Goal: Navigation & Orientation: Find specific page/section

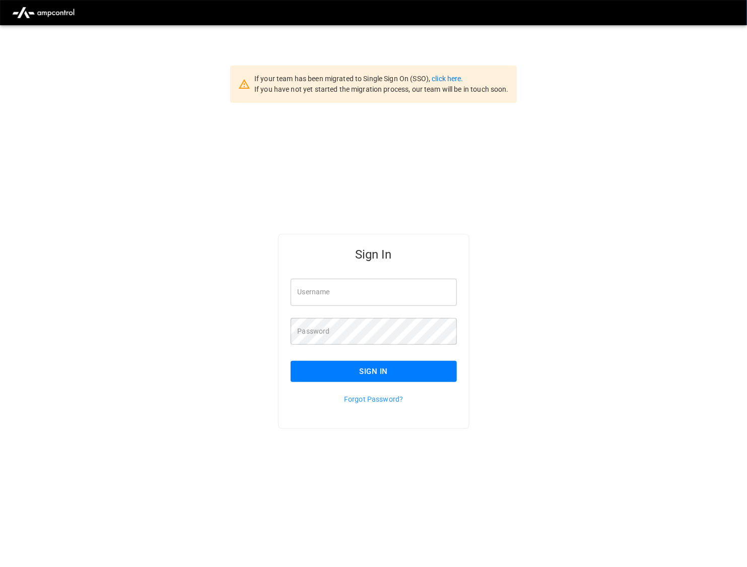
type input "*********"
click at [375, 368] on button "Sign In" at bounding box center [374, 371] width 166 height 21
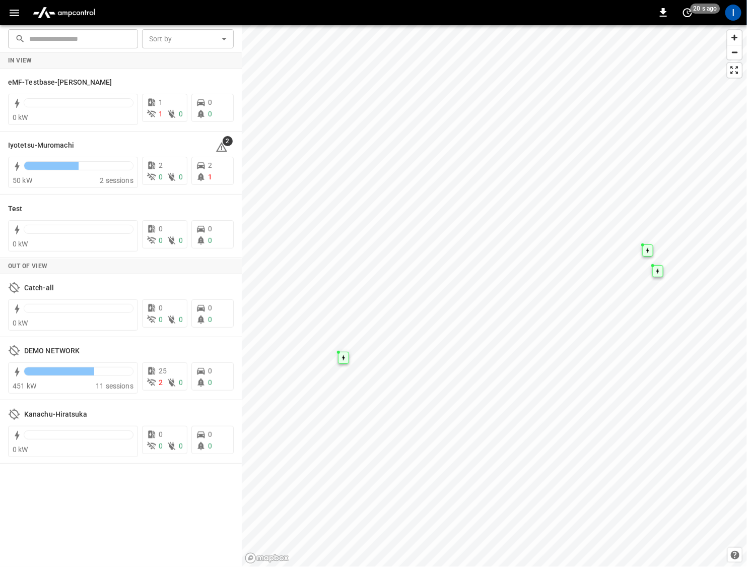
click at [13, 10] on icon "button" at bounding box center [15, 13] width 10 height 7
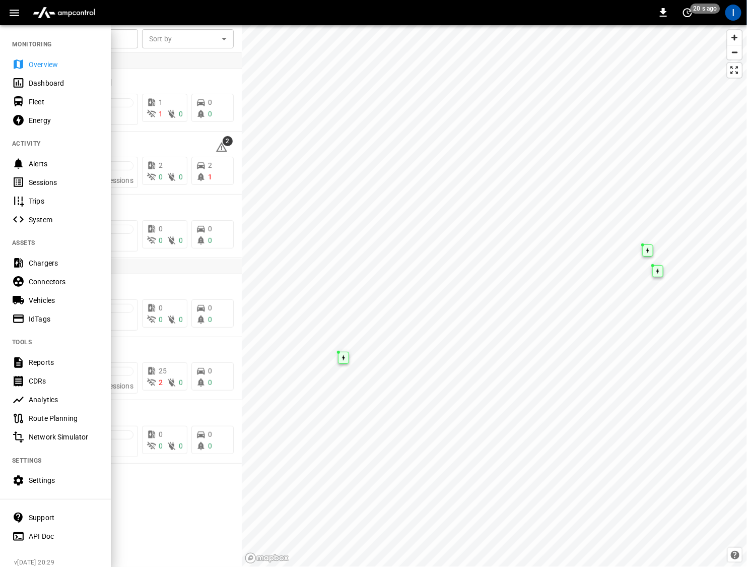
click at [72, 178] on div "Sessions" at bounding box center [64, 182] width 70 height 10
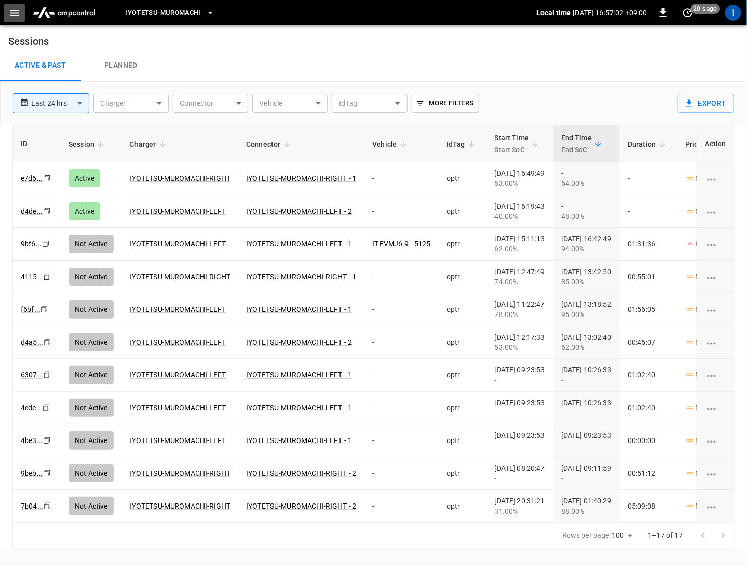
click at [15, 10] on icon "button" at bounding box center [15, 13] width 10 height 7
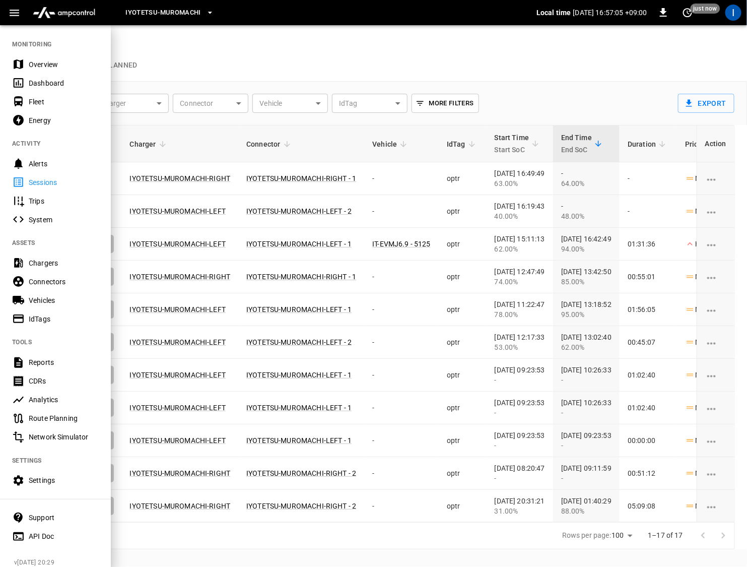
scroll to position [9, 0]
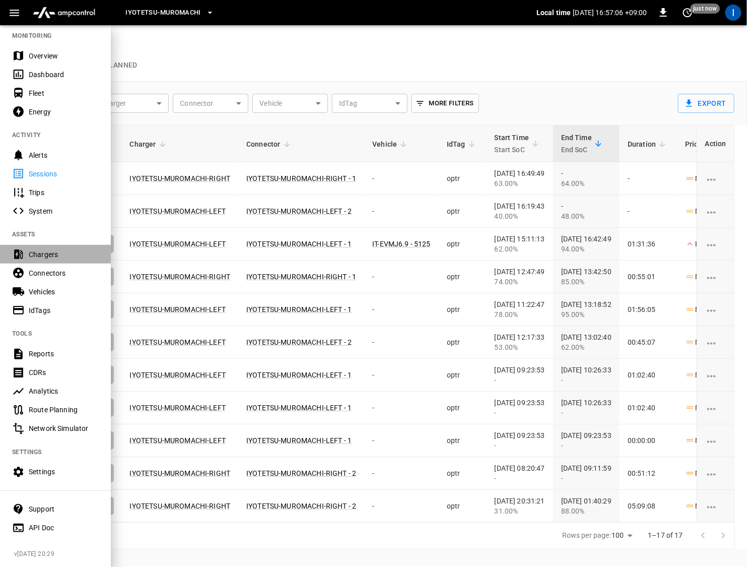
click at [68, 252] on div "Chargers" at bounding box center [64, 254] width 70 height 10
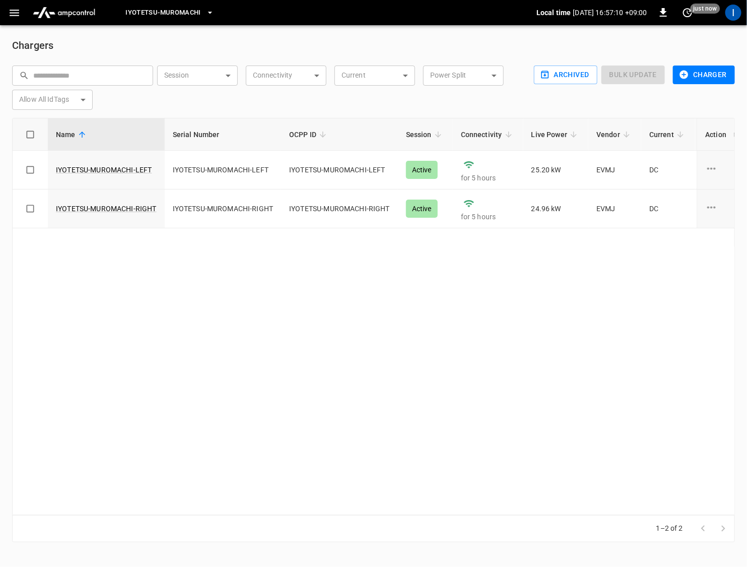
click at [7, 10] on button "button" at bounding box center [14, 13] width 21 height 19
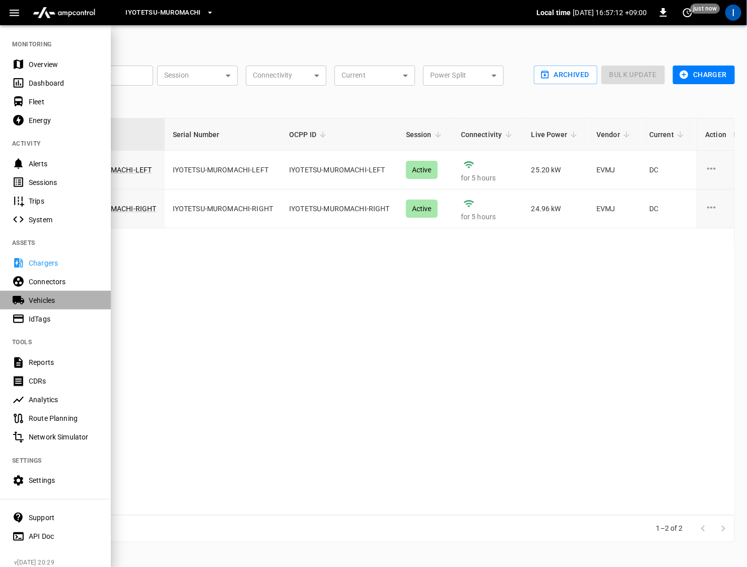
click at [49, 299] on div "Vehicles" at bounding box center [64, 300] width 70 height 10
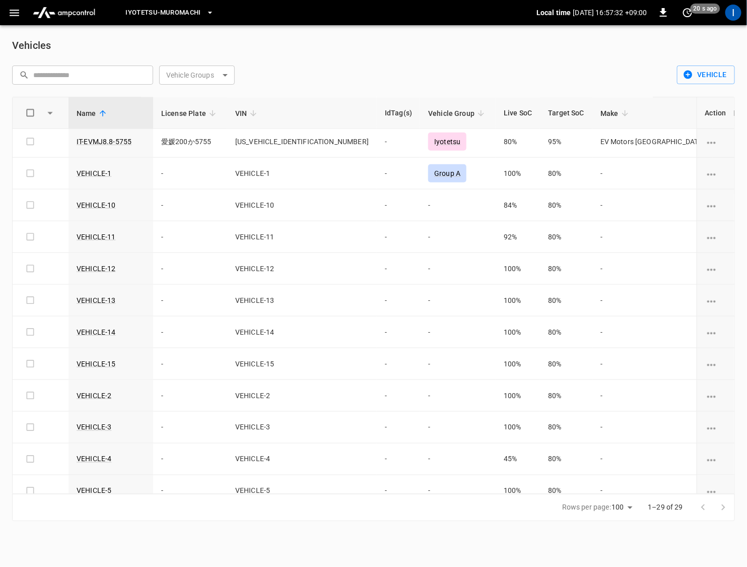
scroll to position [552, 0]
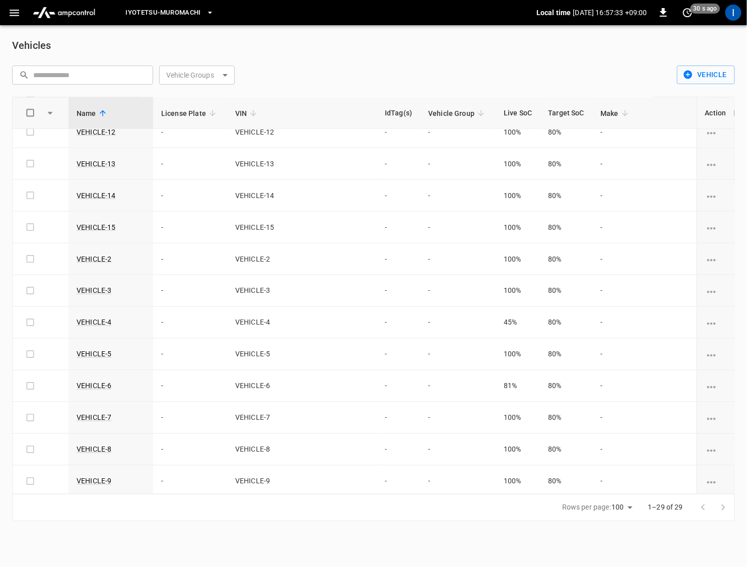
click at [22, 6] on button "button" at bounding box center [14, 13] width 21 height 19
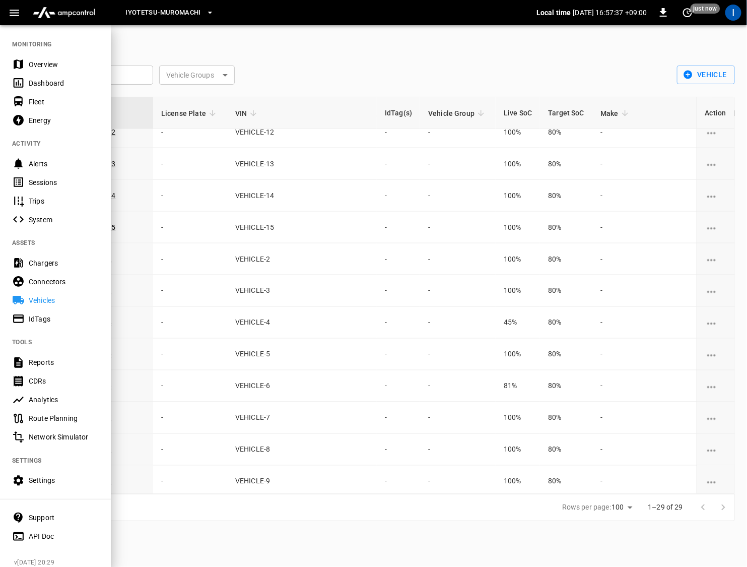
scroll to position [9, 0]
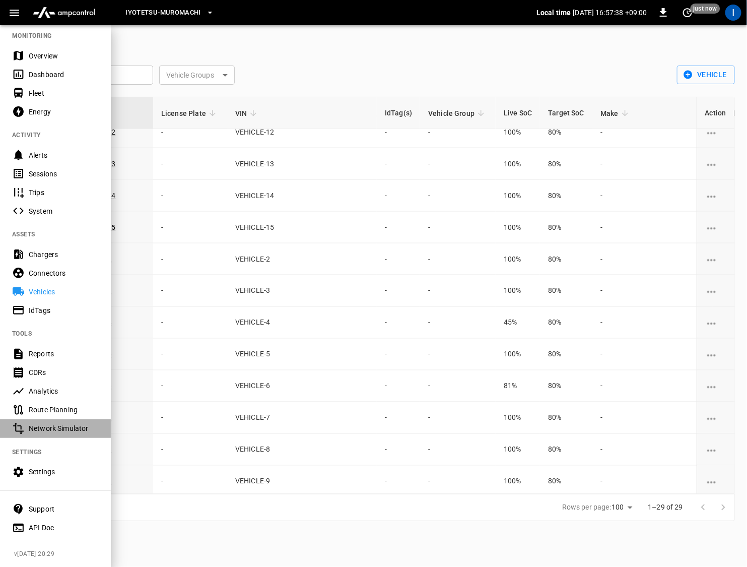
click at [42, 430] on div "Network Simulator" at bounding box center [64, 428] width 70 height 10
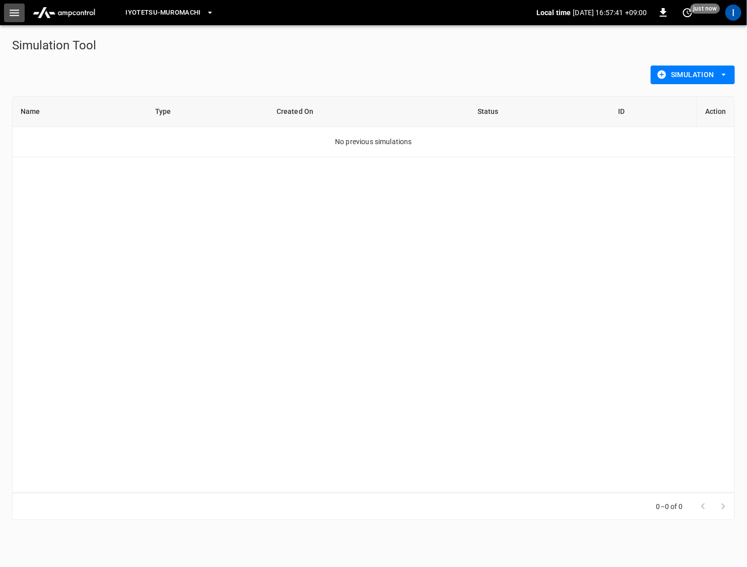
click at [16, 18] on icon "button" at bounding box center [14, 13] width 13 height 13
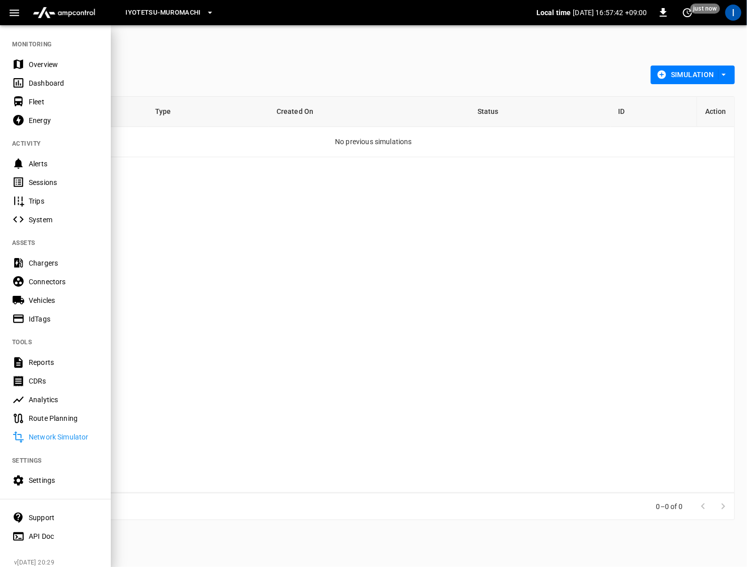
click at [64, 85] on div "Dashboard" at bounding box center [64, 83] width 70 height 10
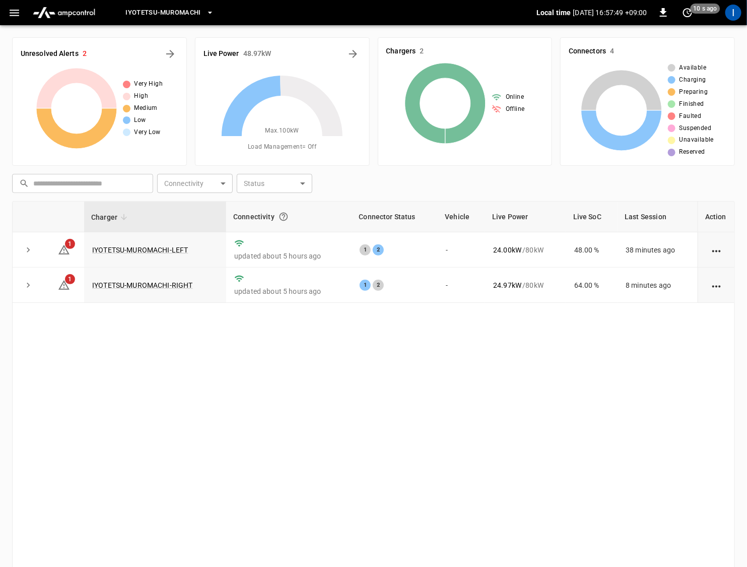
click at [16, 13] on icon "button" at bounding box center [14, 13] width 13 height 13
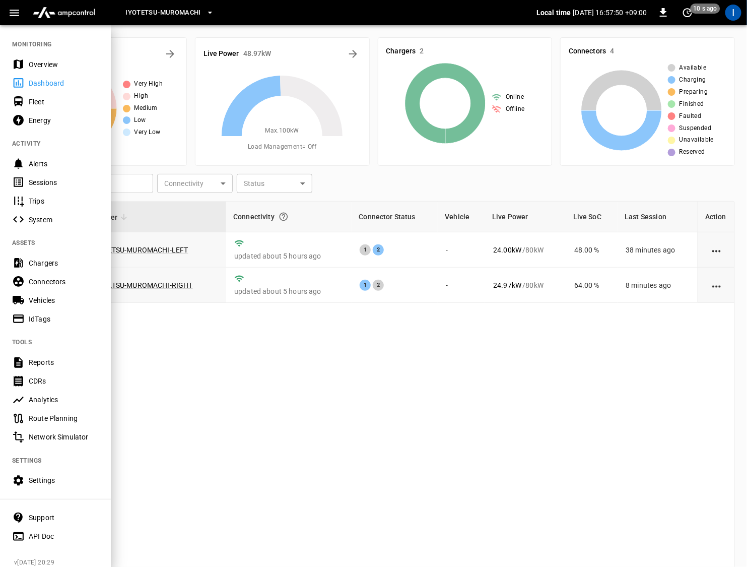
click at [35, 70] on div "Overview" at bounding box center [55, 64] width 111 height 19
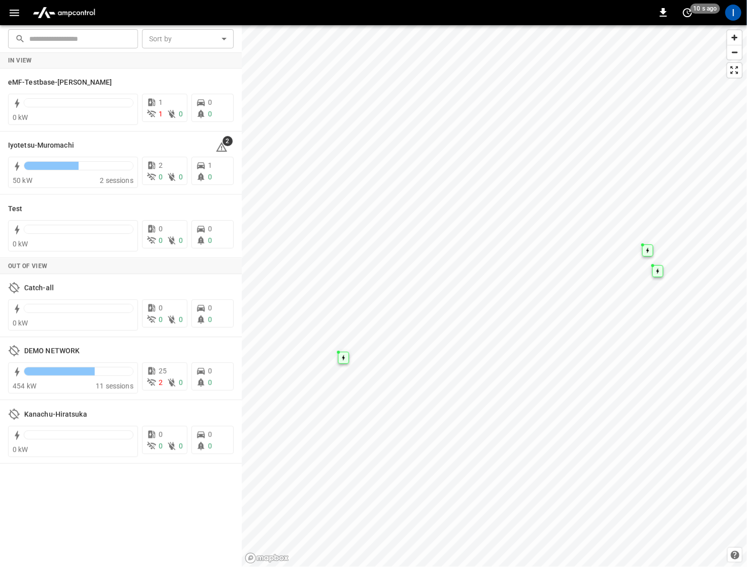
click at [14, 14] on icon "button" at bounding box center [14, 13] width 13 height 13
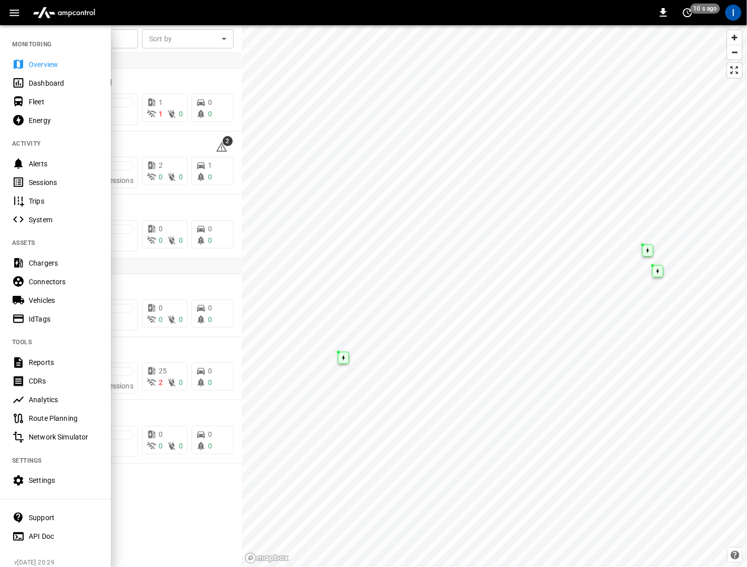
click at [42, 98] on div "Fleet" at bounding box center [64, 102] width 70 height 10
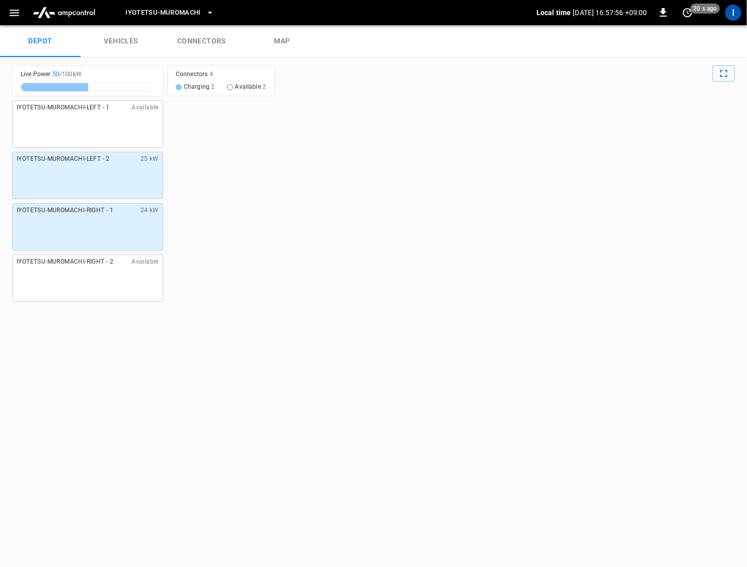
click at [136, 38] on link "vehicles" at bounding box center [121, 41] width 81 height 32
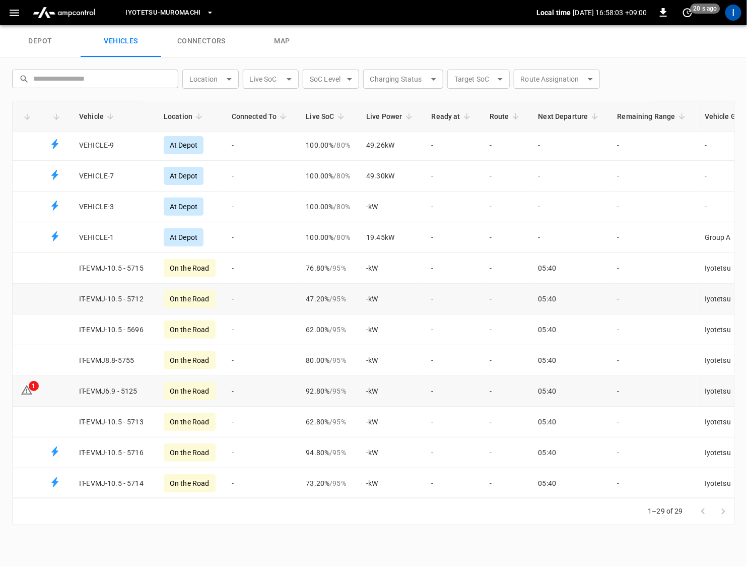
scroll to position [154, 0]
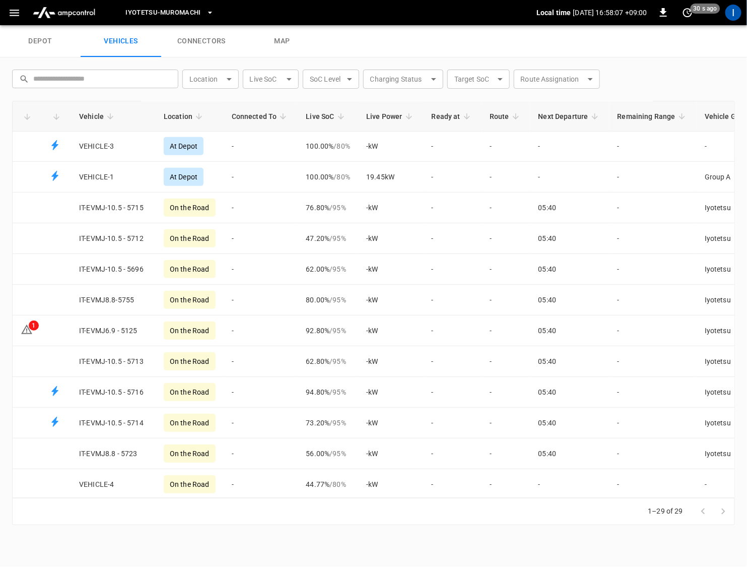
click at [20, 8] on icon "button" at bounding box center [14, 13] width 13 height 13
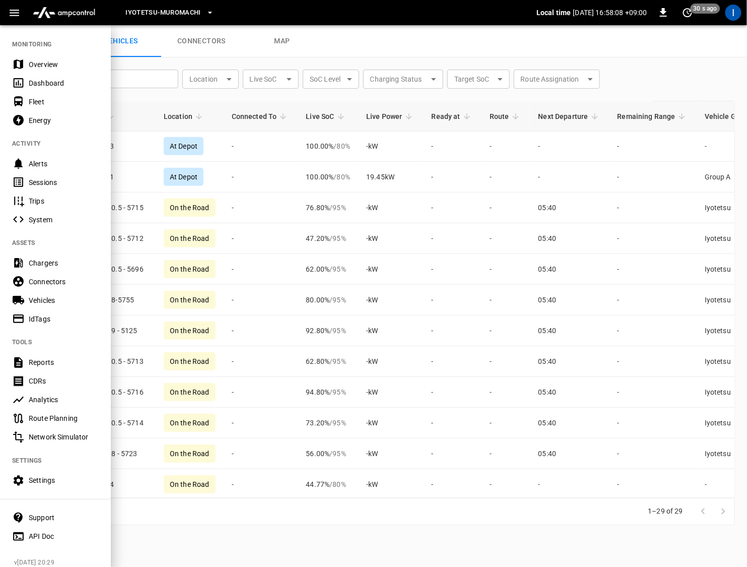
click at [64, 179] on div "Sessions" at bounding box center [64, 182] width 70 height 10
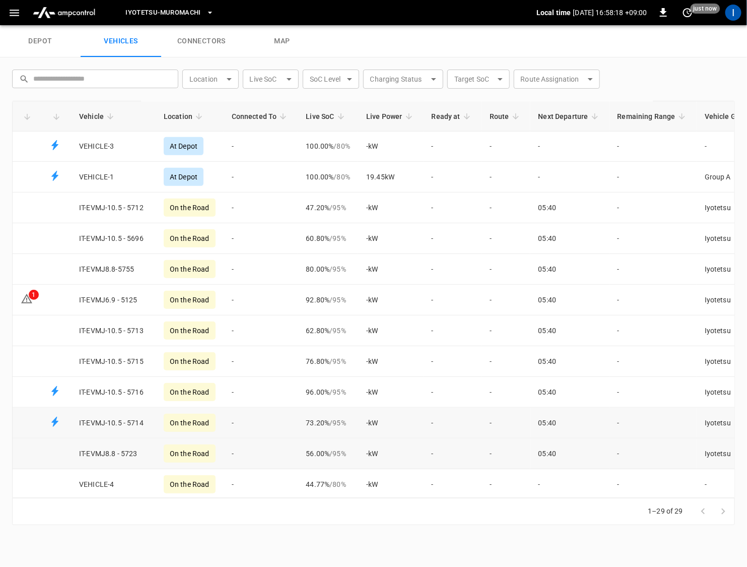
scroll to position [217, 0]
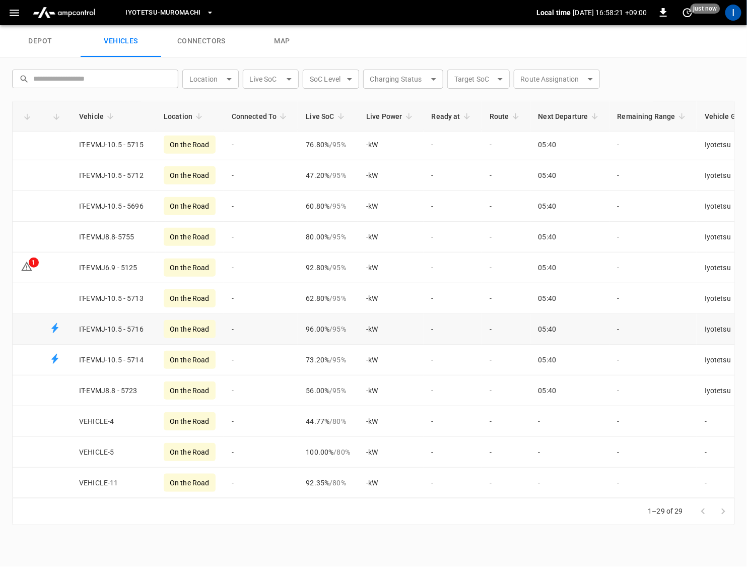
click at [56, 326] on icon "Fleet vehicles table" at bounding box center [54, 328] width 7 height 10
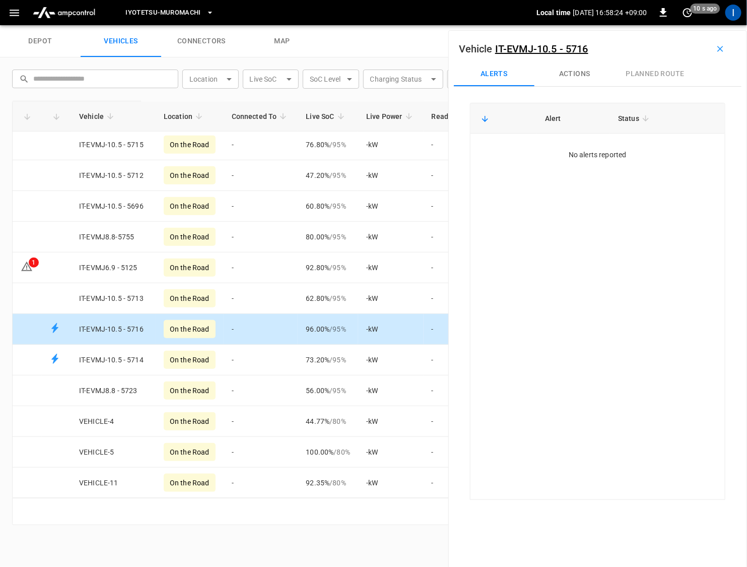
click at [554, 119] on th "Alert" at bounding box center [573, 118] width 73 height 30
click at [587, 75] on button "Actions" at bounding box center [575, 74] width 81 height 24
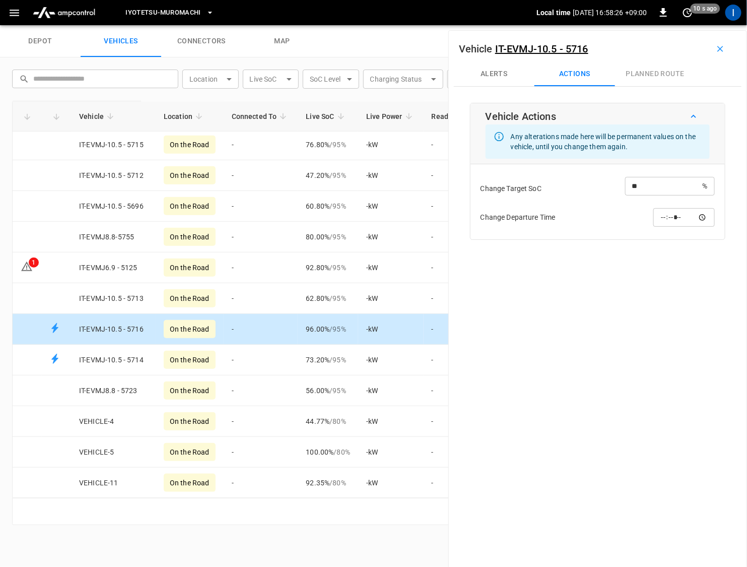
click at [658, 78] on div "Alerts Actions planned route" at bounding box center [598, 74] width 288 height 24
click at [651, 71] on div "Alerts Actions planned route" at bounding box center [598, 74] width 288 height 24
click at [499, 69] on button "Alerts" at bounding box center [494, 74] width 81 height 24
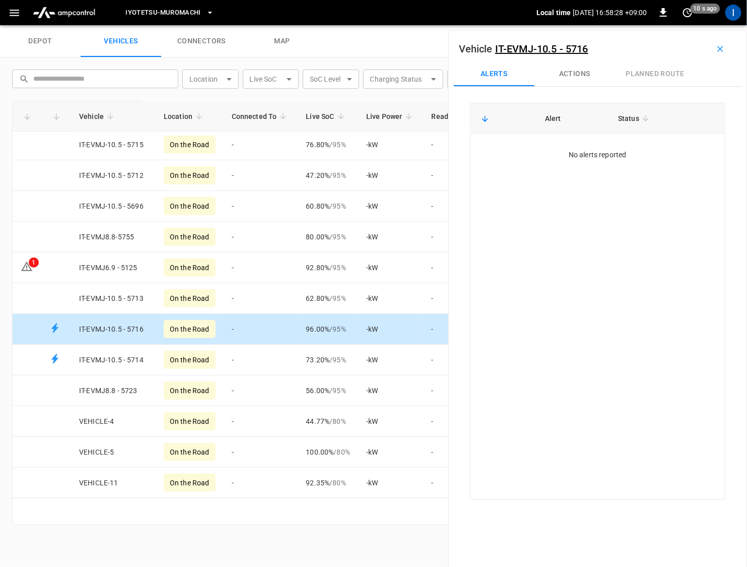
click at [720, 50] on icon "button" at bounding box center [721, 49] width 10 height 10
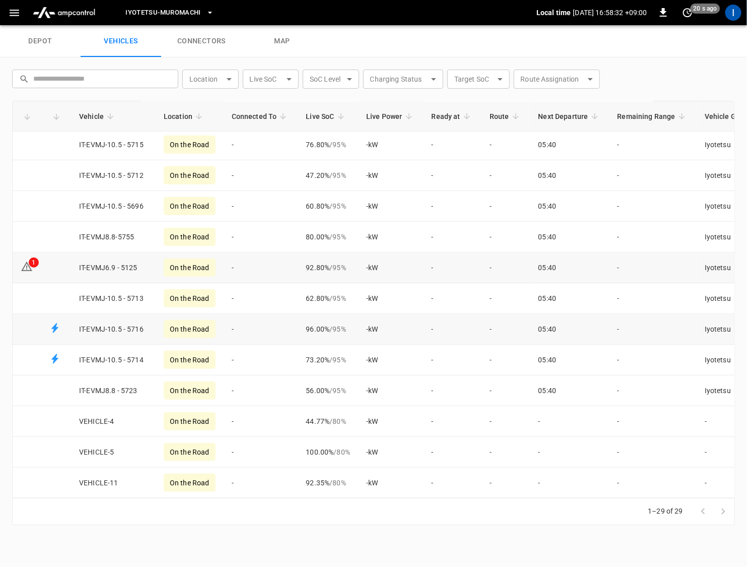
click at [29, 262] on div "1" at bounding box center [34, 263] width 10 height 10
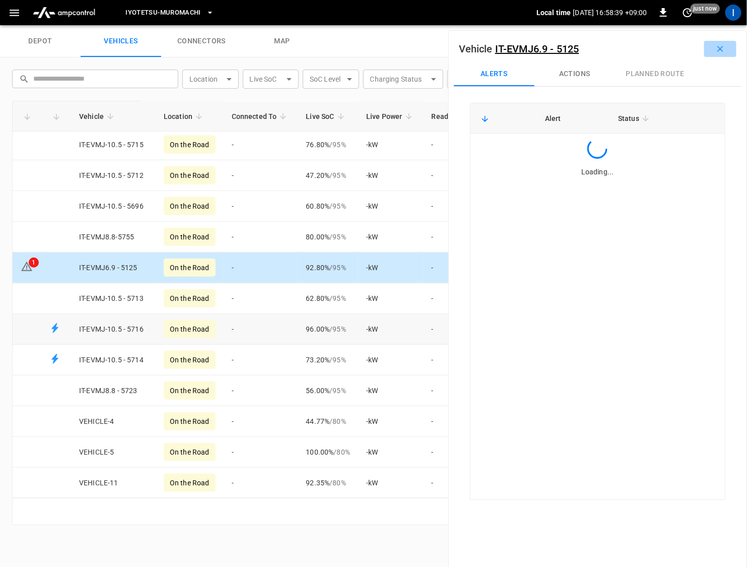
click at [725, 44] on icon "button" at bounding box center [721, 49] width 10 height 10
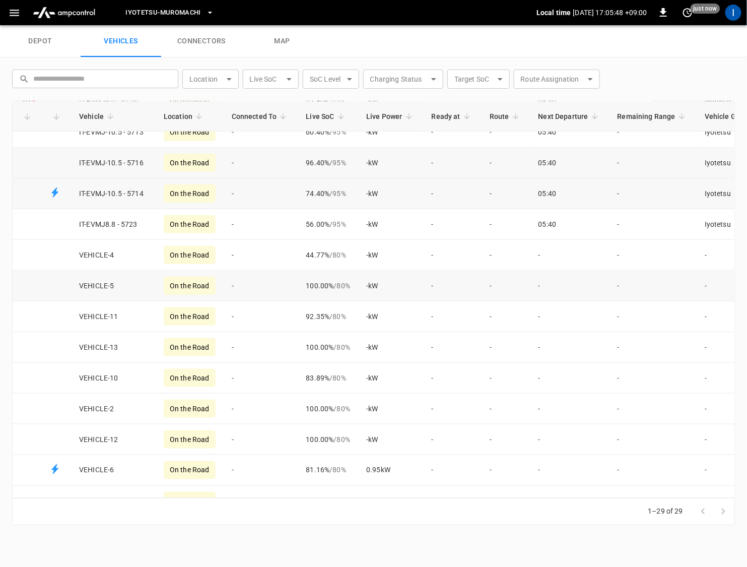
scroll to position [385, 0]
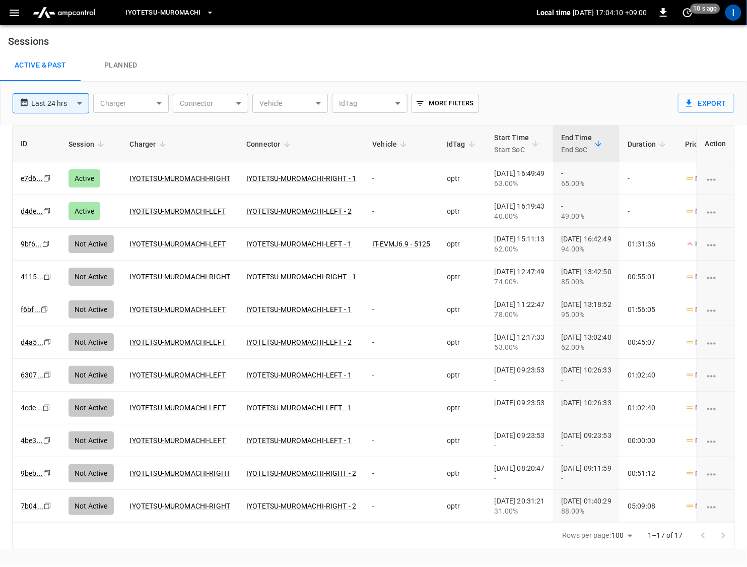
click at [628, 61] on div "Active & Past Planned" at bounding box center [373, 65] width 747 height 32
click at [691, 11] on span "10 s ago" at bounding box center [706, 9] width 30 height 10
click at [651, 35] on li "Refresh now" at bounding box center [656, 33] width 80 height 17
click at [514, 62] on div at bounding box center [373, 283] width 747 height 567
click at [684, 13] on icon "set refresh interval" at bounding box center [687, 12] width 9 height 9
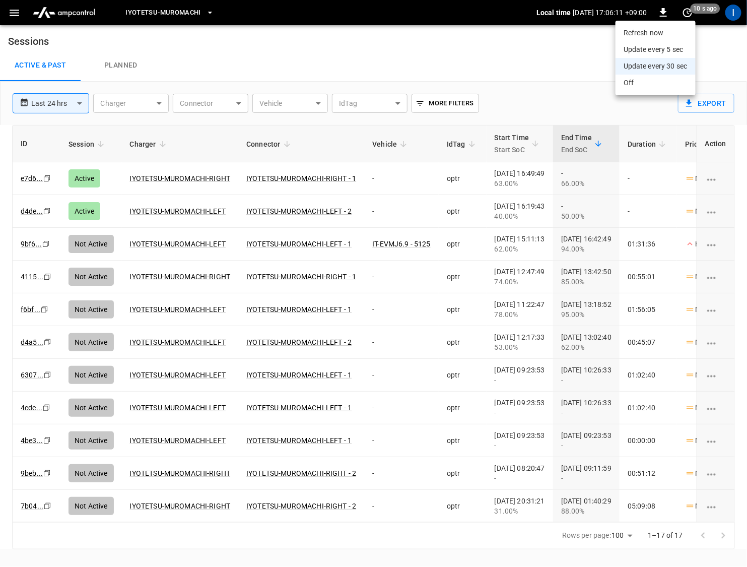
click at [657, 33] on li "Refresh now" at bounding box center [656, 33] width 80 height 17
click at [517, 49] on div at bounding box center [373, 283] width 747 height 567
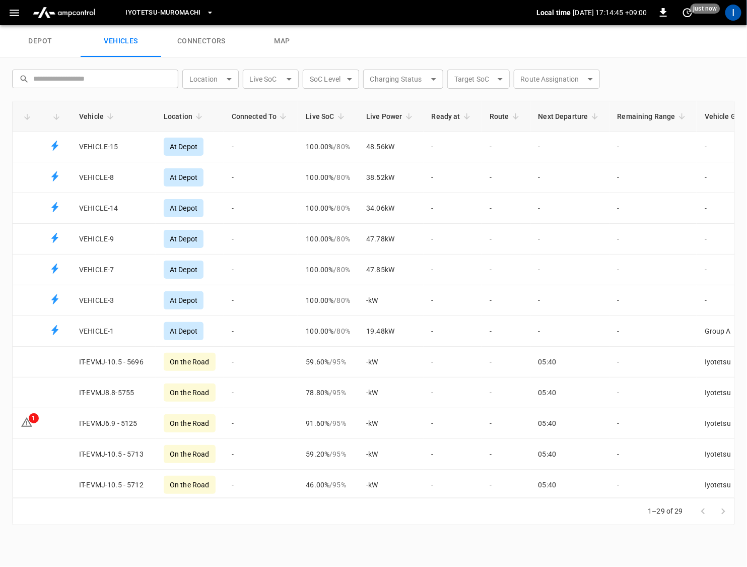
scroll to position [385, 0]
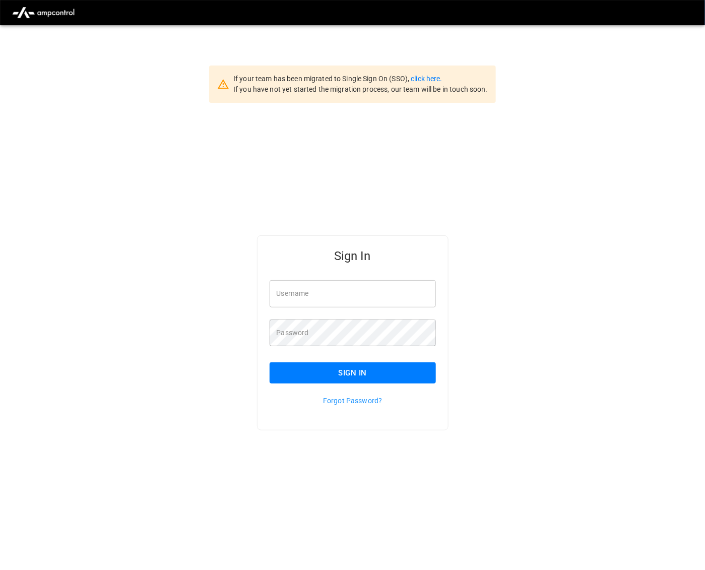
type input "*********"
click at [353, 379] on button "Sign In" at bounding box center [353, 372] width 166 height 21
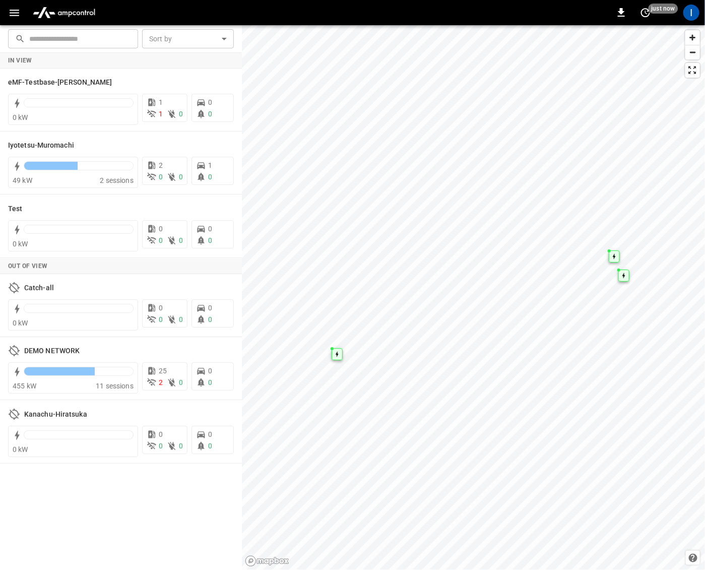
click at [18, 14] on icon "button" at bounding box center [14, 13] width 13 height 13
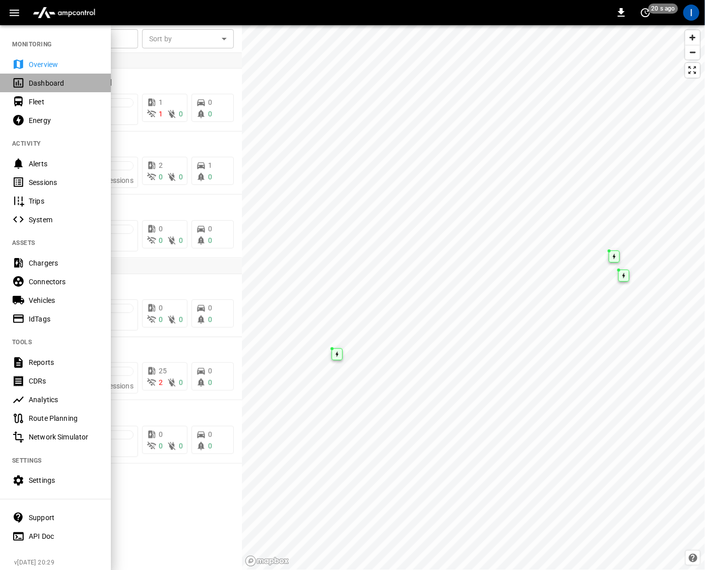
click at [55, 83] on div "Dashboard" at bounding box center [64, 83] width 70 height 10
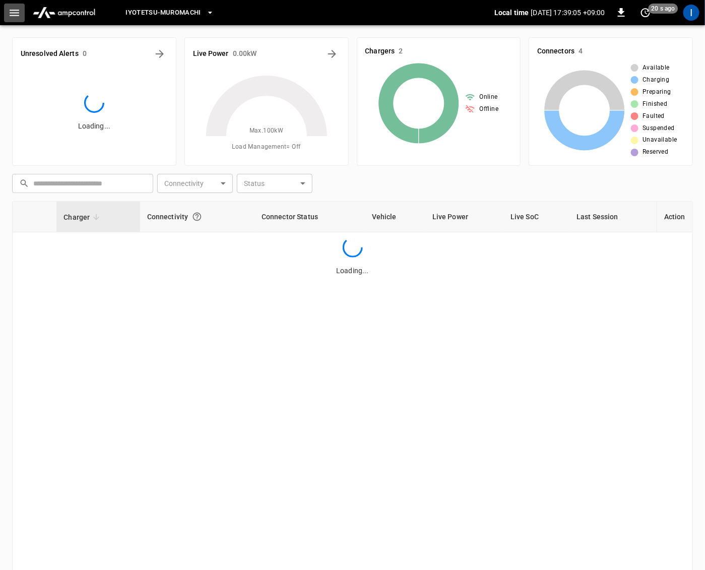
click at [11, 17] on icon "button" at bounding box center [14, 13] width 13 height 13
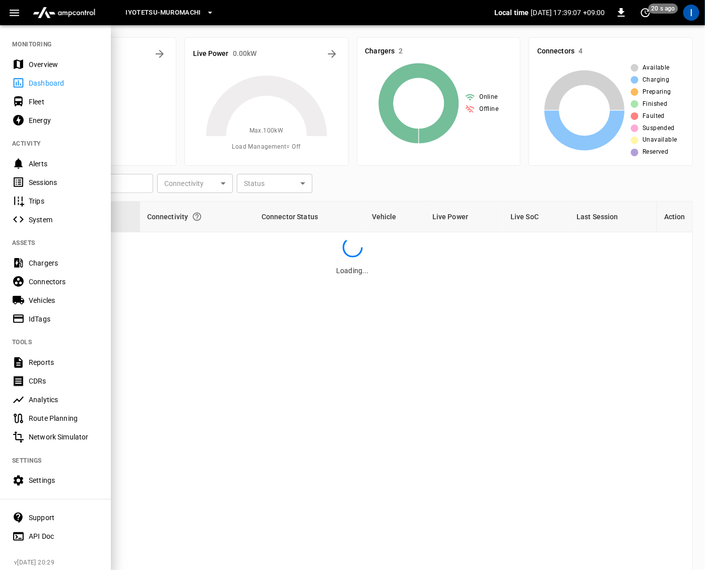
click at [52, 99] on div "Fleet" at bounding box center [64, 102] width 70 height 10
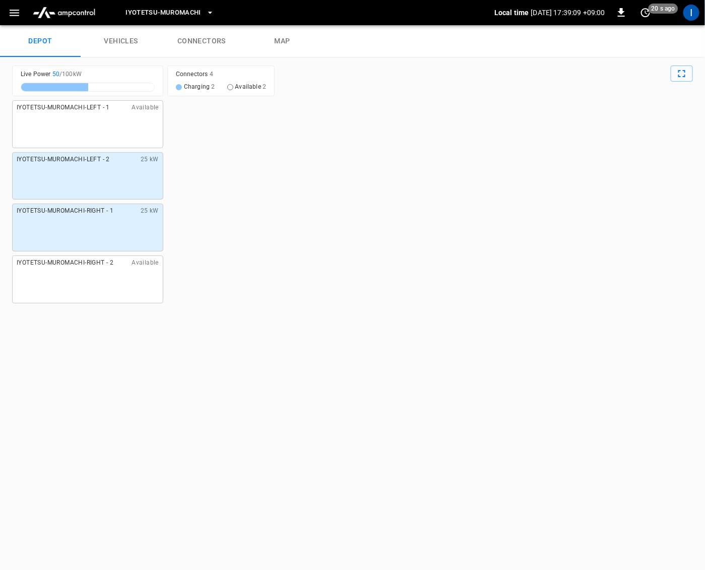
click at [143, 32] on link "vehicles" at bounding box center [121, 41] width 81 height 32
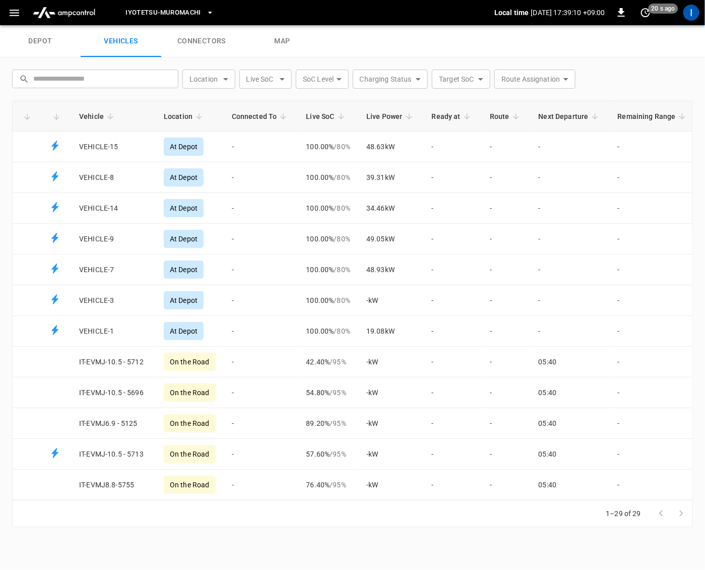
click at [47, 45] on link "depot" at bounding box center [40, 41] width 81 height 32
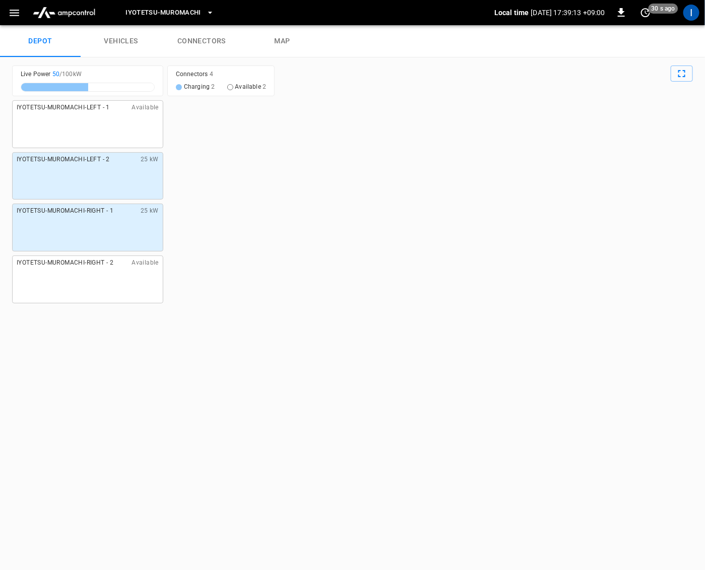
click at [132, 38] on link "vehicles" at bounding box center [121, 41] width 81 height 32
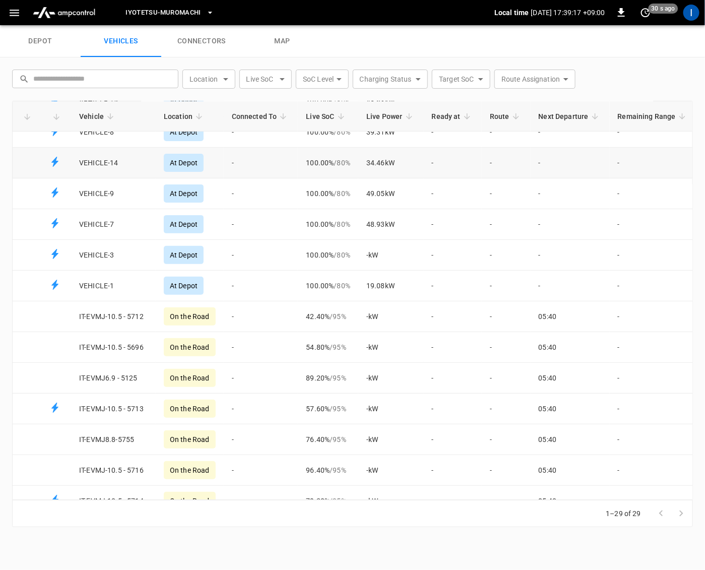
scroll to position [141, 0]
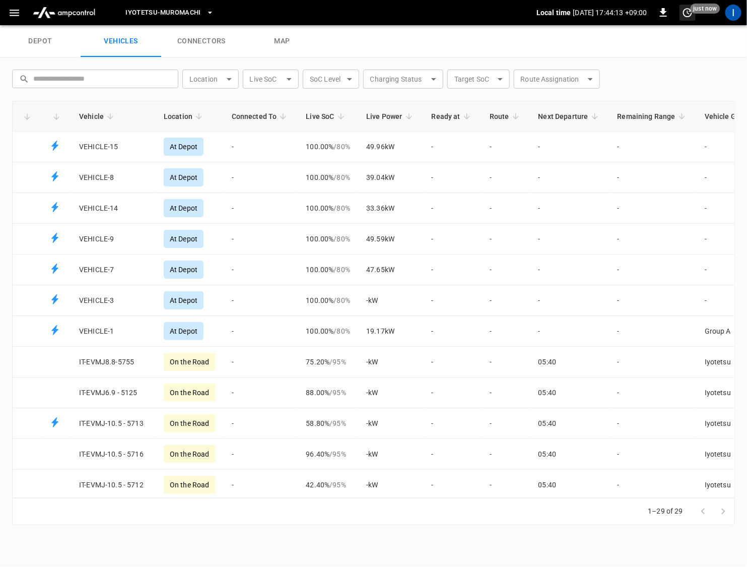
click at [690, 11] on icon "set refresh interval" at bounding box center [687, 12] width 9 height 9
click at [661, 28] on li "Refresh now" at bounding box center [656, 33] width 80 height 17
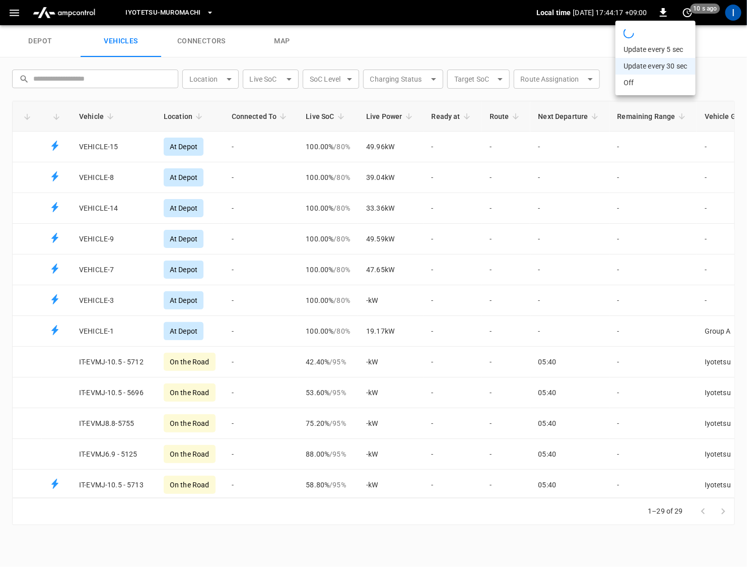
click at [331, 411] on div at bounding box center [373, 283] width 747 height 567
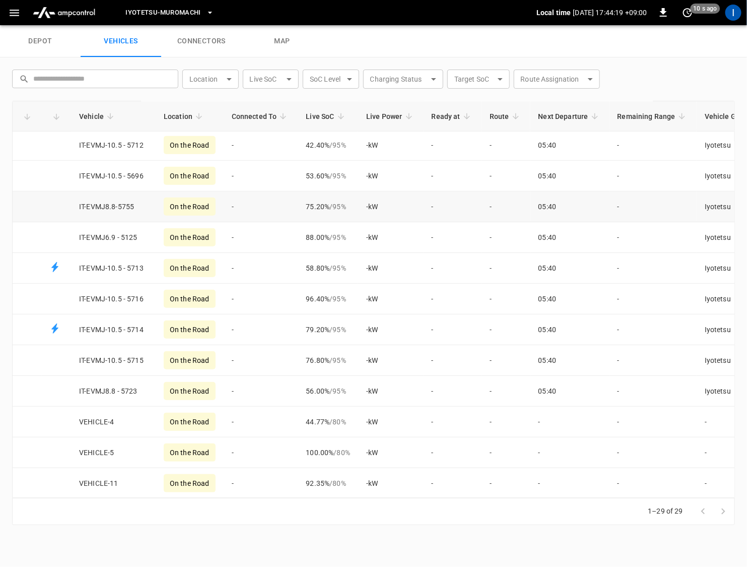
scroll to position [220, 0]
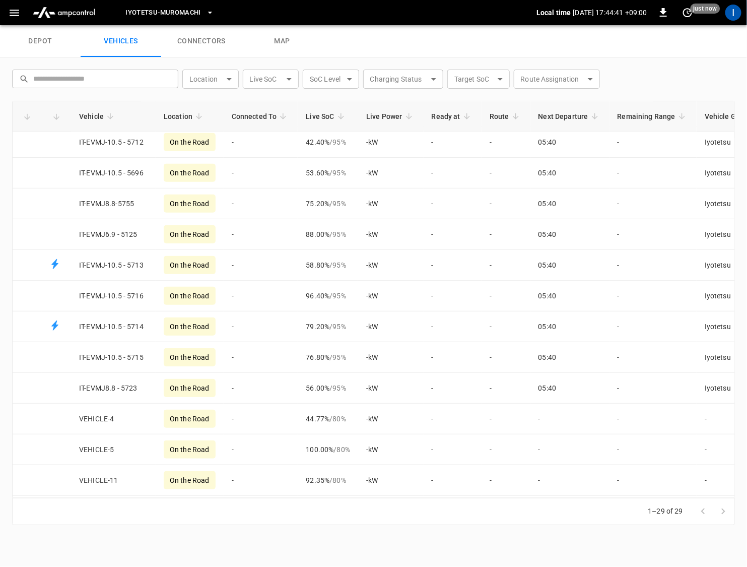
click at [15, 19] on button "button" at bounding box center [14, 13] width 21 height 19
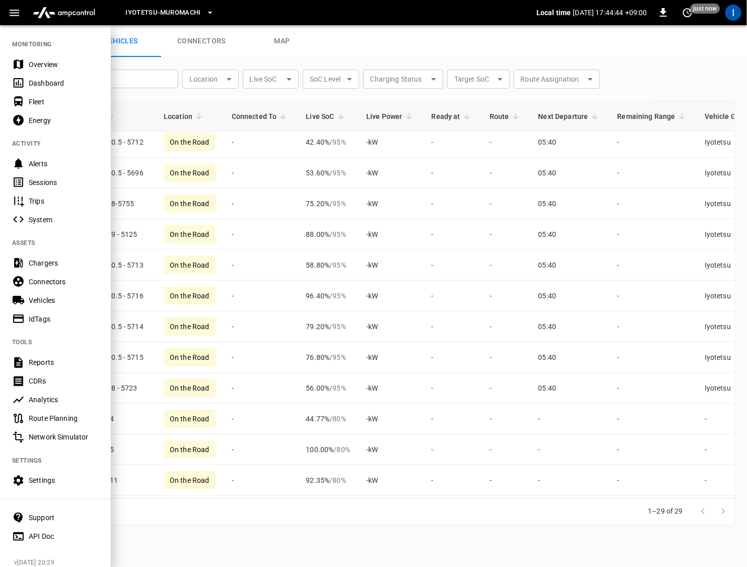
click at [57, 176] on div "Sessions" at bounding box center [55, 182] width 111 height 19
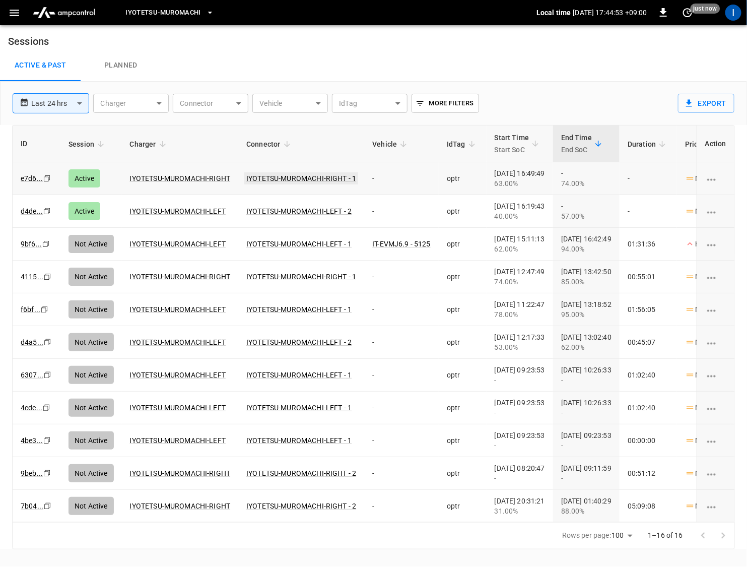
click at [332, 176] on link "IYOTETSU-MUROMACHI-RIGHT - 1" at bounding box center [301, 178] width 114 height 12
click at [325, 210] on link "IYOTETSU-MUROMACHI-LEFT - 2" at bounding box center [298, 211] width 109 height 12
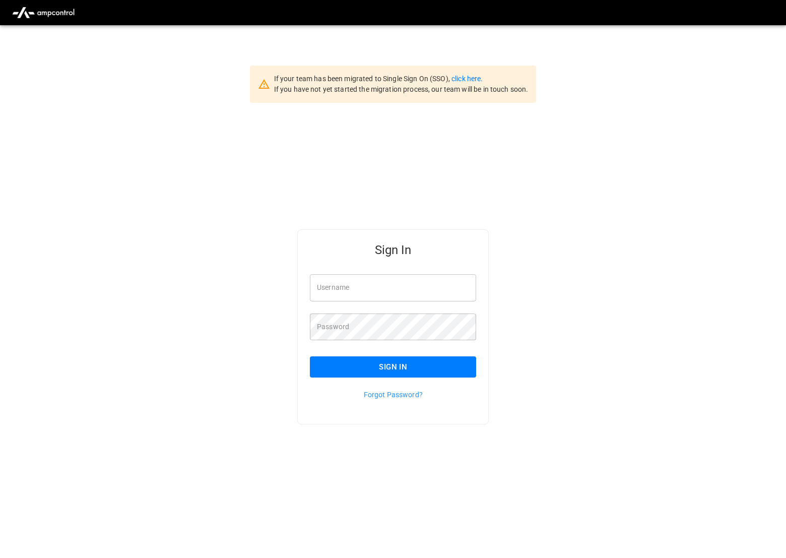
type input "*********"
click at [395, 370] on button "Sign In" at bounding box center [393, 366] width 166 height 21
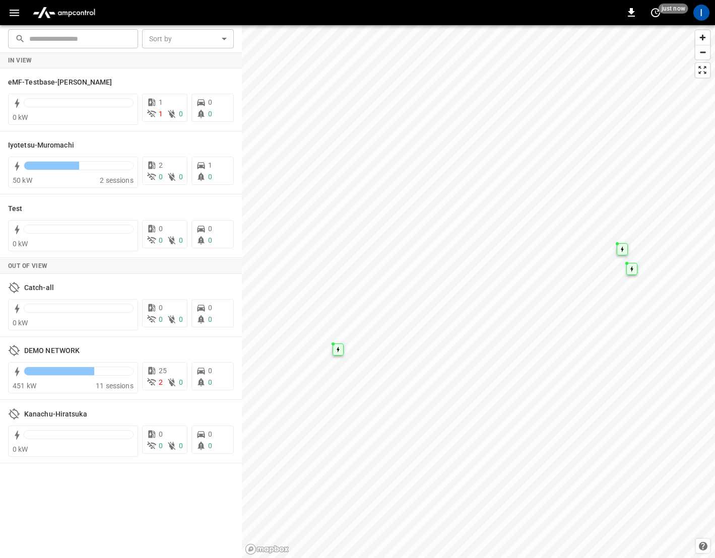
click at [13, 16] on icon "button" at bounding box center [15, 13] width 10 height 7
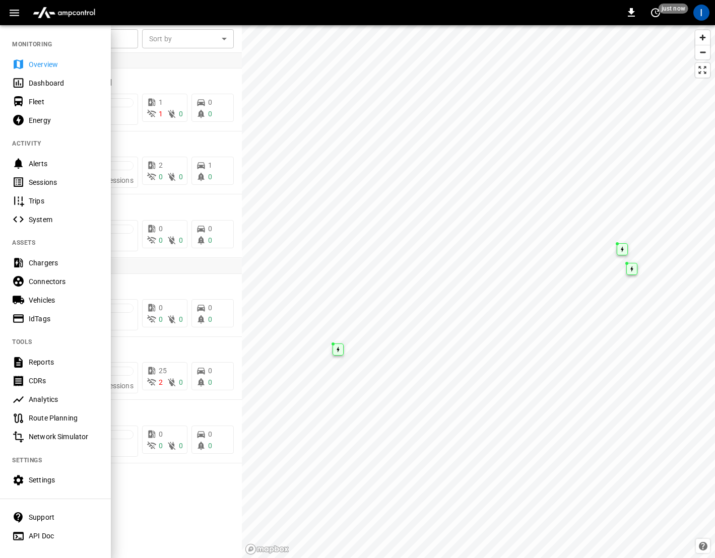
click at [51, 187] on div "Sessions" at bounding box center [55, 182] width 111 height 19
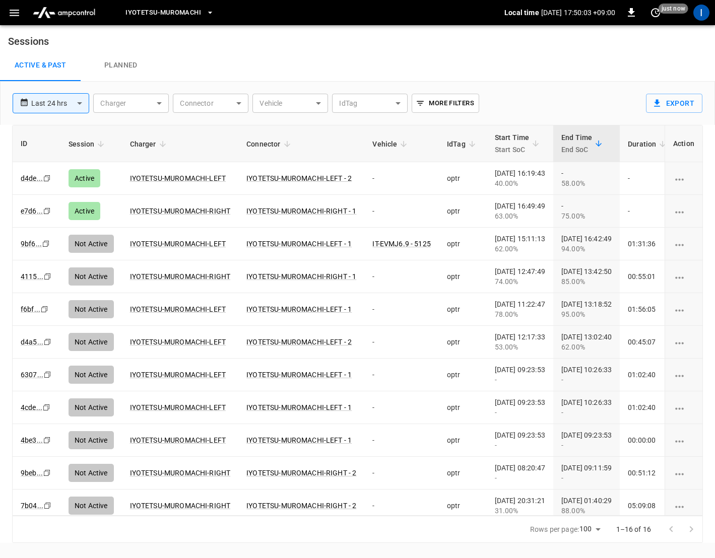
click at [16, 7] on icon "button" at bounding box center [14, 13] width 13 height 13
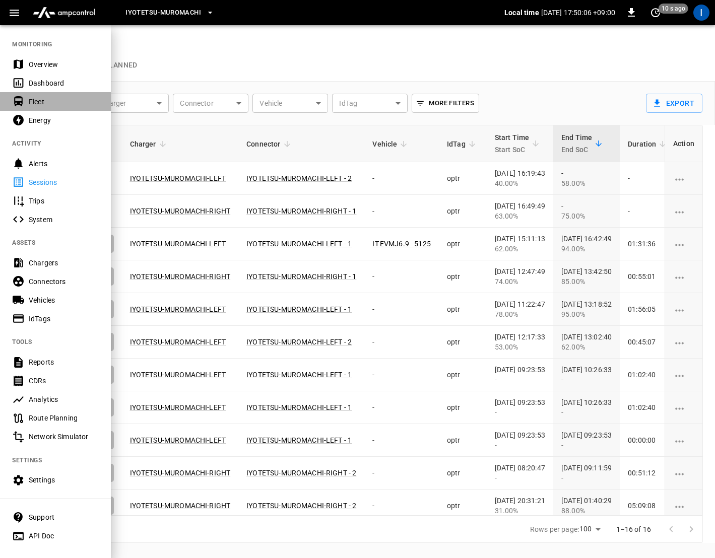
click at [34, 101] on div "Fleet" at bounding box center [64, 102] width 70 height 10
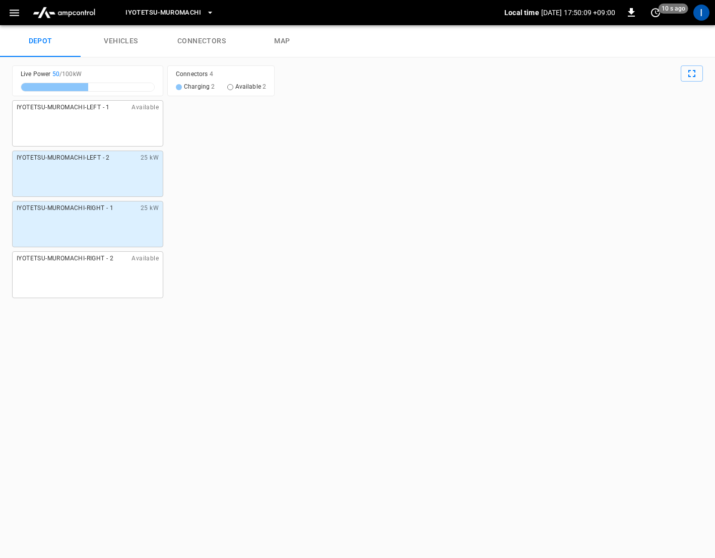
click at [128, 49] on link "vehicles" at bounding box center [121, 41] width 81 height 32
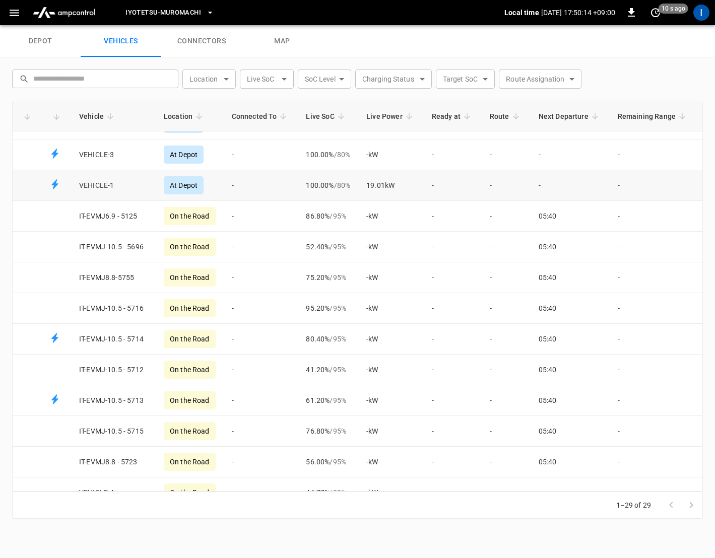
scroll to position [147, 0]
